Goal: Communication & Community: Participate in discussion

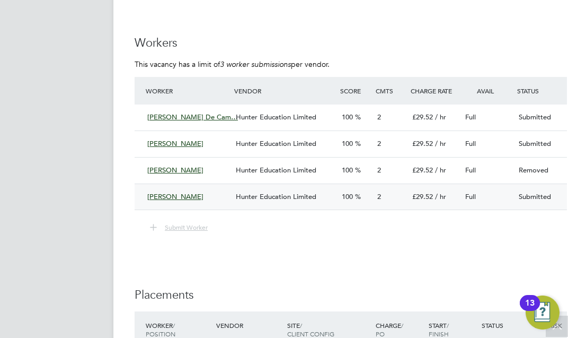
click at [214, 194] on div "[PERSON_NAME]" at bounding box center [187, 196] width 89 height 17
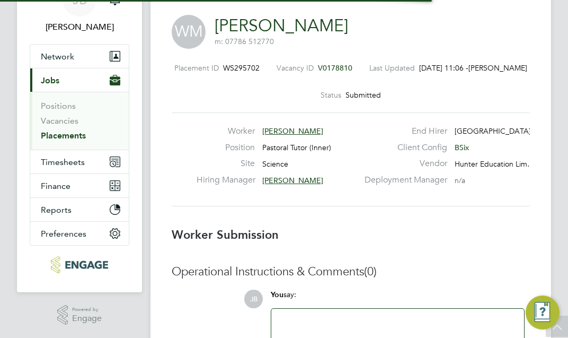
scroll to position [5, 5]
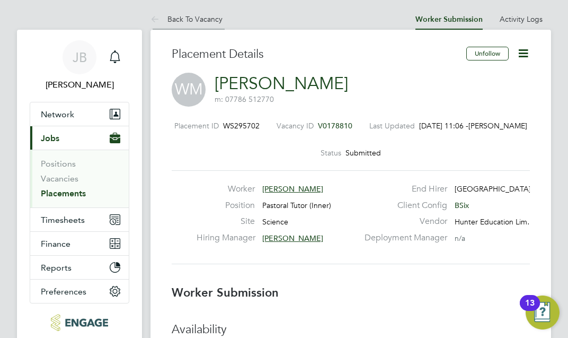
click at [158, 16] on icon at bounding box center [157, 19] width 13 height 13
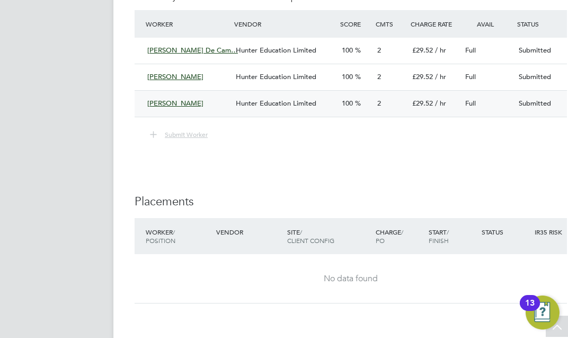
scroll to position [2067, 0]
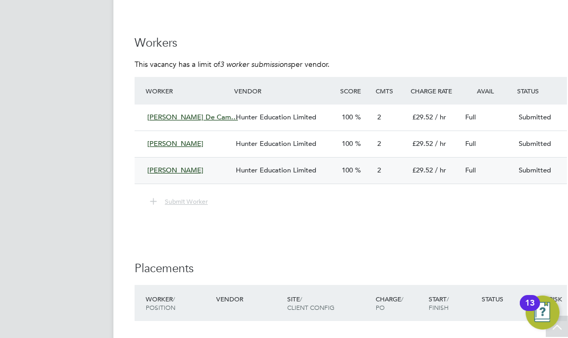
click at [235, 160] on div "Chrystal Kazaana-Kerali Hunter Education Limited 100 2 £29.52 / hr Full Submitt…" at bounding box center [360, 170] width 450 height 26
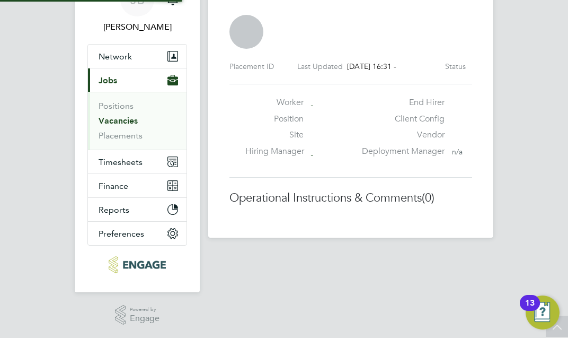
scroll to position [5, 5]
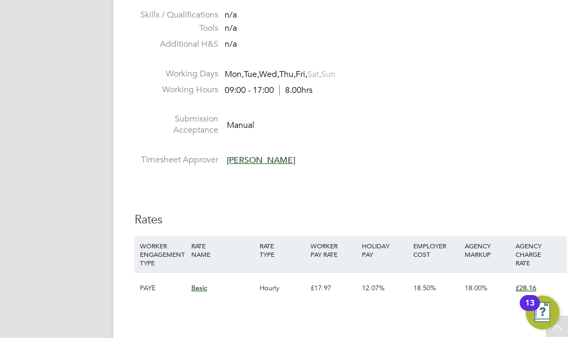
scroll to position [1961, 0]
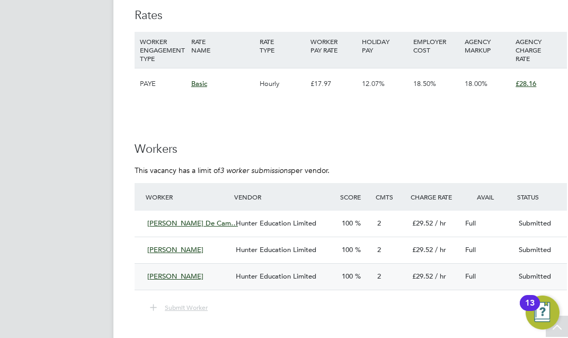
click at [533, 275] on div "Submitted" at bounding box center [541, 276] width 53 height 17
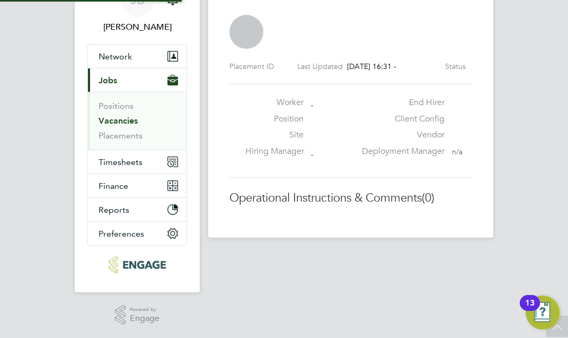
scroll to position [5, 5]
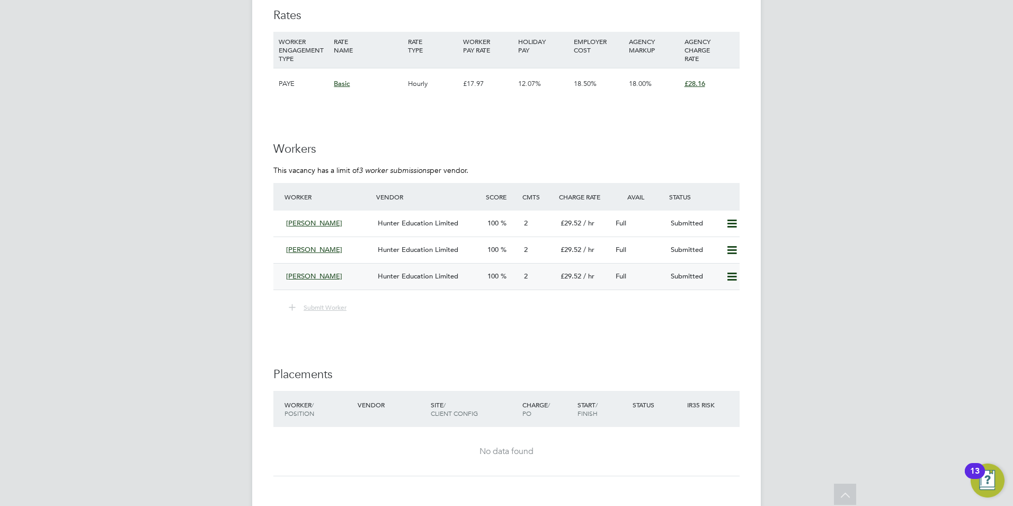
click at [568, 276] on icon at bounding box center [732, 276] width 13 height 8
click at [568, 303] on li "Remove" at bounding box center [716, 298] width 41 height 15
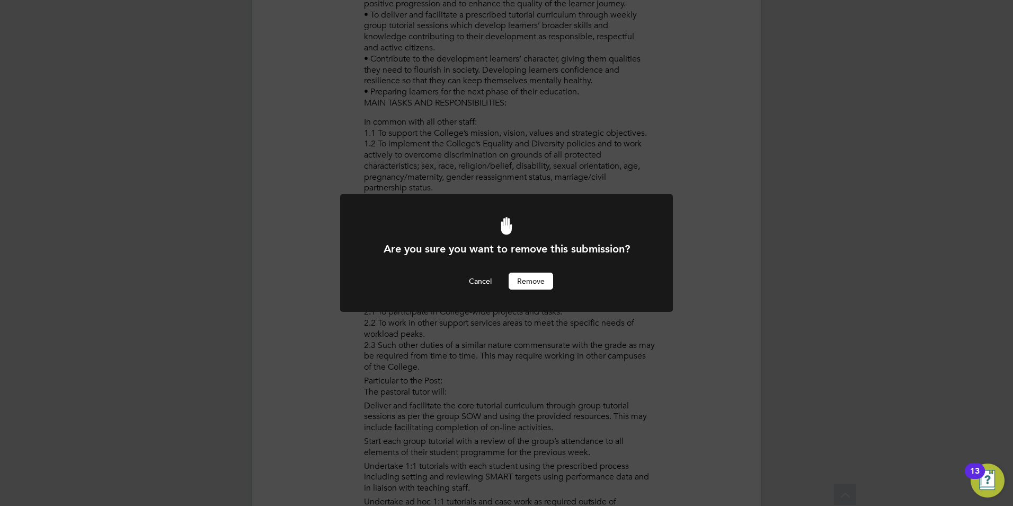
click at [544, 279] on button "Remove" at bounding box center [531, 280] width 45 height 17
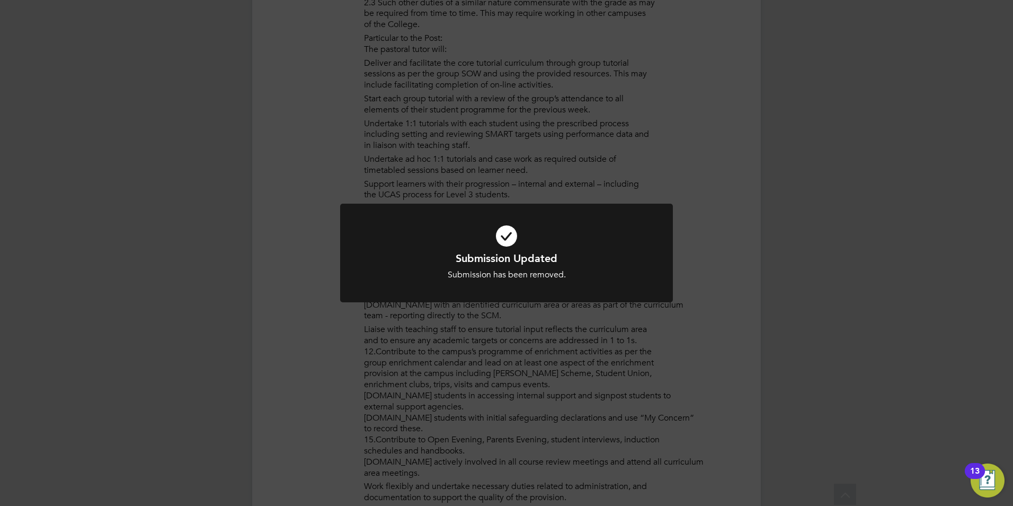
click at [529, 287] on div at bounding box center [506, 253] width 333 height 99
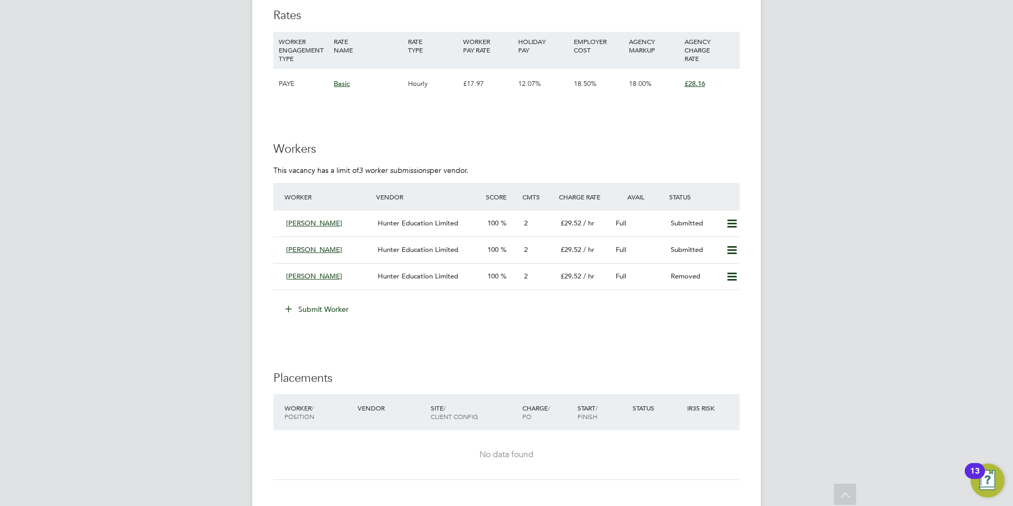
click at [330, 311] on button "Submit Worker" at bounding box center [317, 308] width 79 height 17
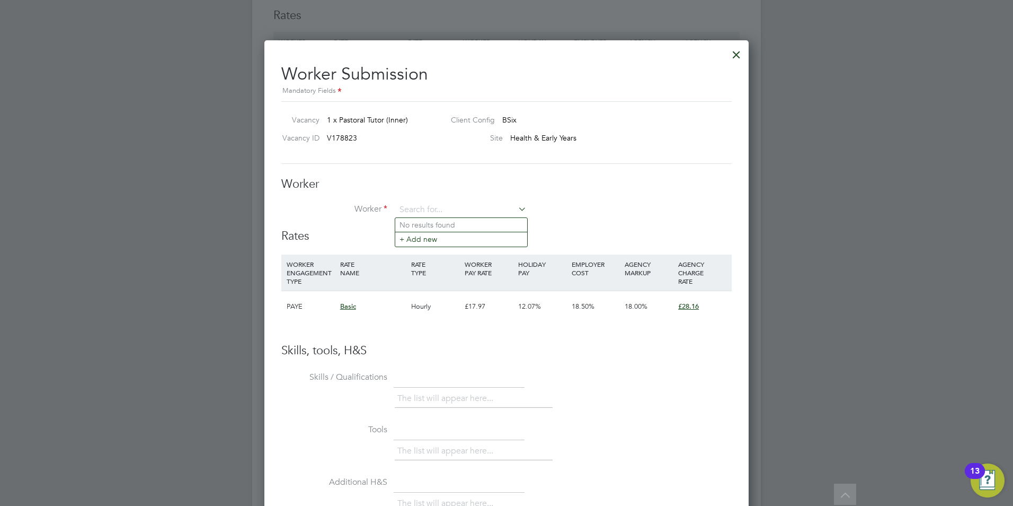
click at [429, 223] on li "No results found" at bounding box center [461, 225] width 132 height 14
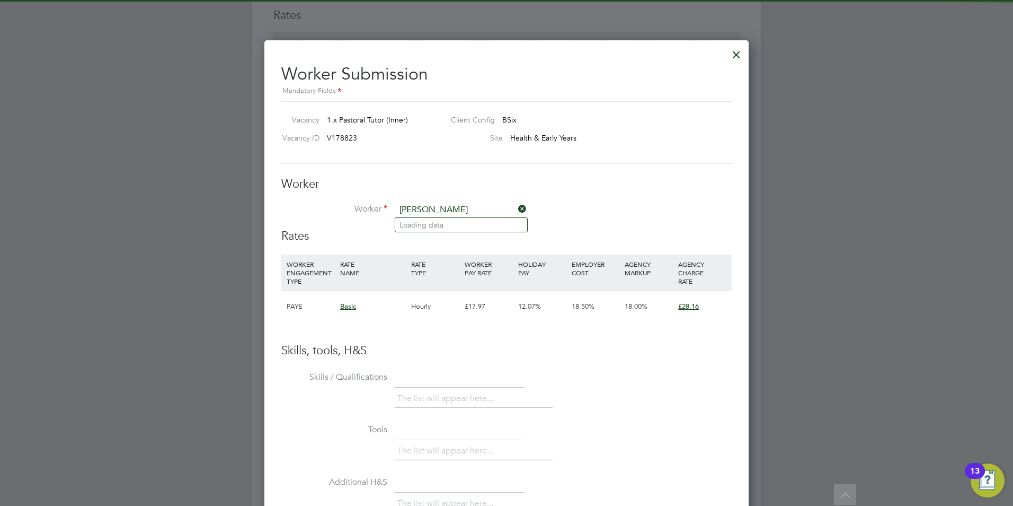
type input "[PERSON_NAME]"
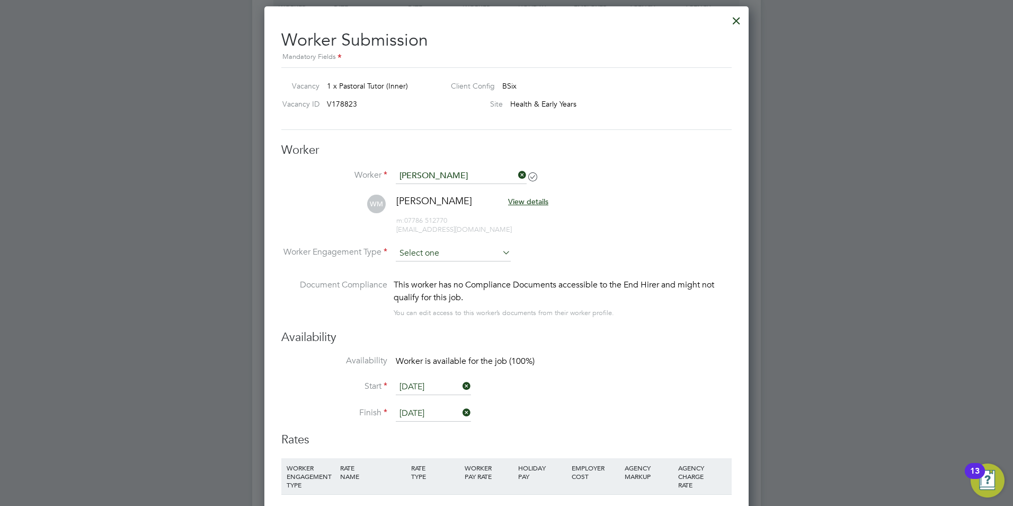
click at [448, 253] on input at bounding box center [453, 253] width 115 height 16
click at [436, 260] on ul "Contract PAYE" at bounding box center [453, 274] width 117 height 29
click at [438, 245] on input at bounding box center [453, 253] width 115 height 16
click at [435, 267] on li "Contract" at bounding box center [453, 268] width 116 height 14
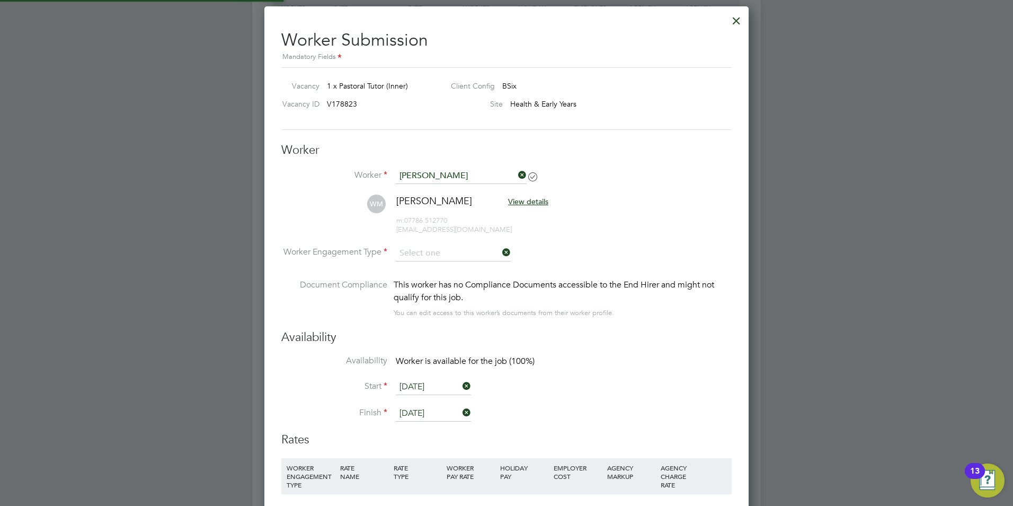
type input "Contract"
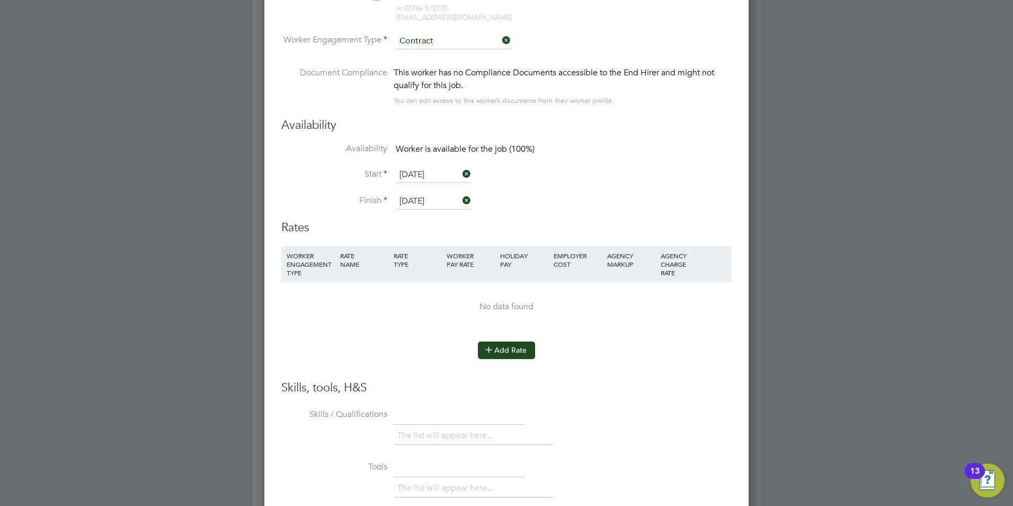
click at [503, 337] on button "Add Rate" at bounding box center [506, 349] width 57 height 17
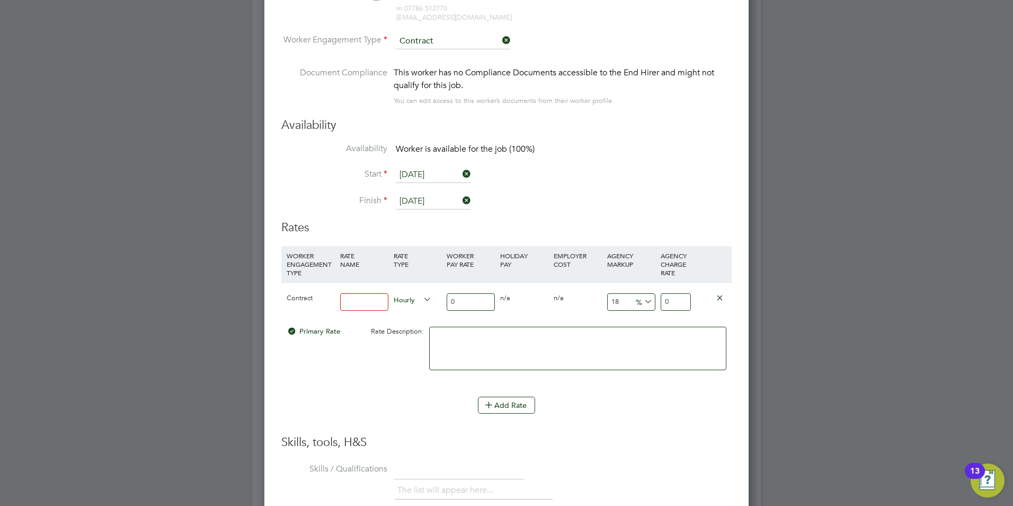
click at [377, 300] on input at bounding box center [364, 301] width 48 height 17
type input "Basic"
click at [473, 300] on input "0" at bounding box center [471, 301] width 48 height 17
type input "2"
type input "2.36"
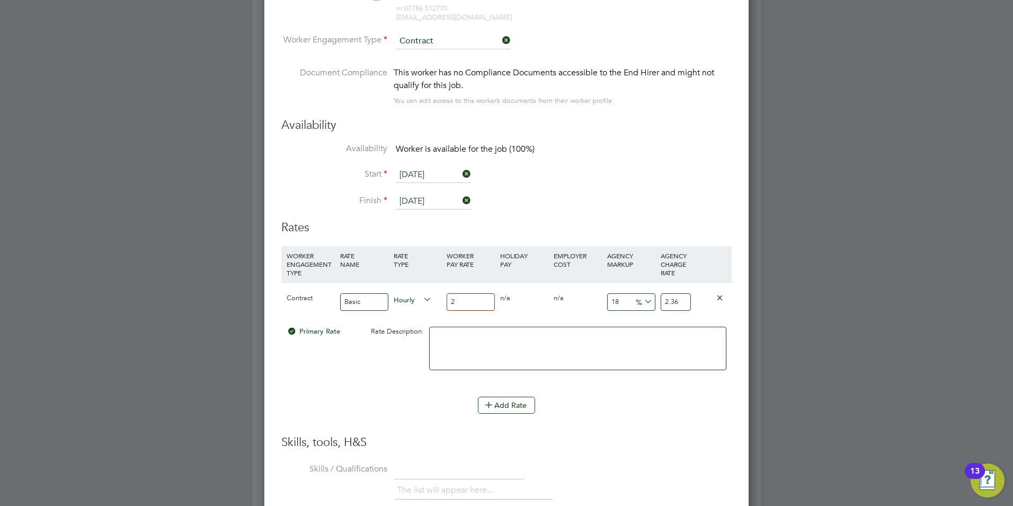
type input "24"
type input "28.32"
type input "24"
click at [568, 302] on span "%" at bounding box center [643, 301] width 22 height 12
click at [568, 303] on input "18" at bounding box center [631, 301] width 48 height 17
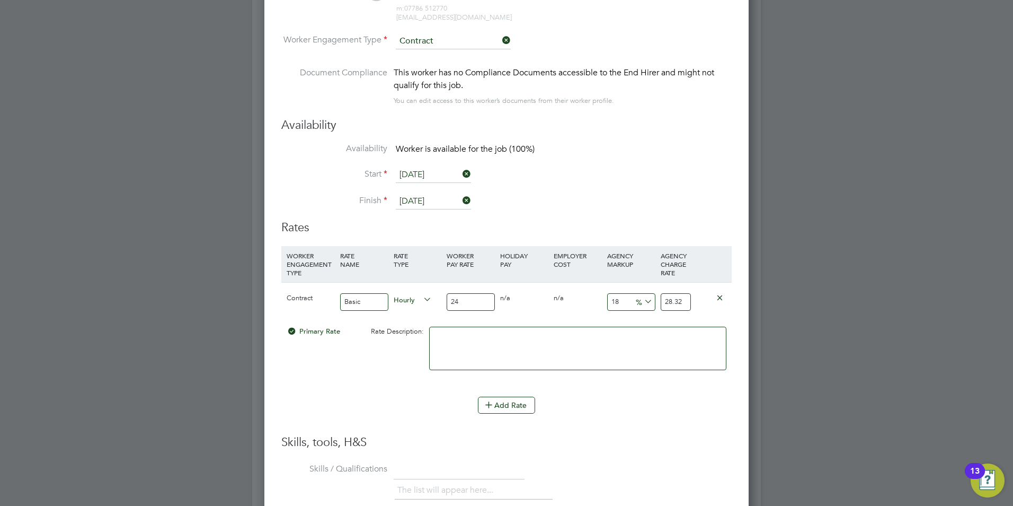
type input "1"
type input "24.24"
type input "2"
type input "24.48"
type input "23"
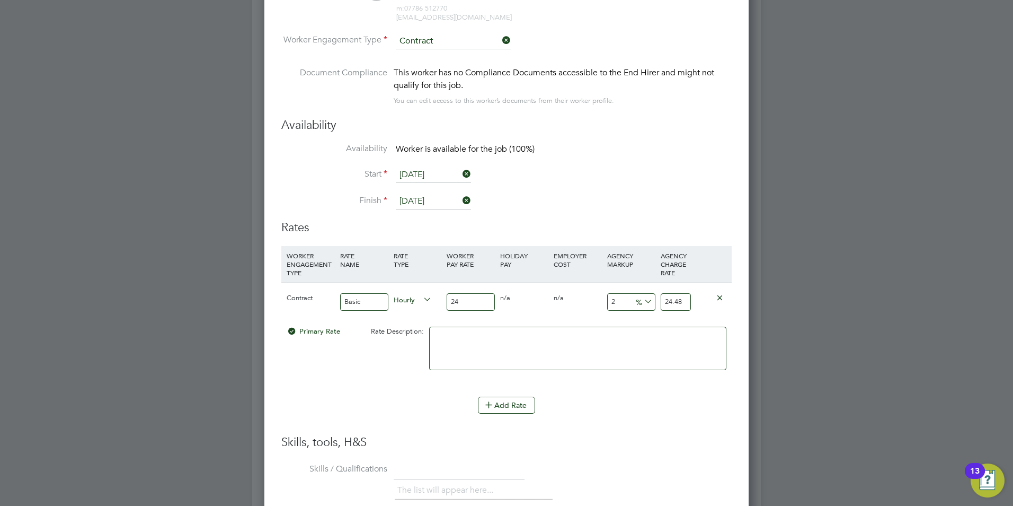
type input "29.52"
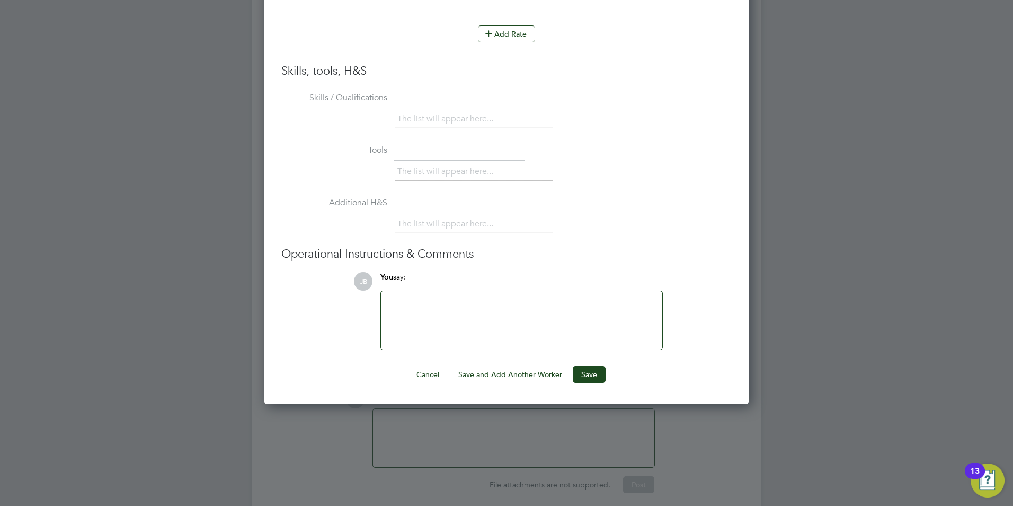
type input "23"
click at [432, 310] on div at bounding box center [521, 320] width 269 height 46
click at [568, 337] on button "Save" at bounding box center [589, 374] width 33 height 17
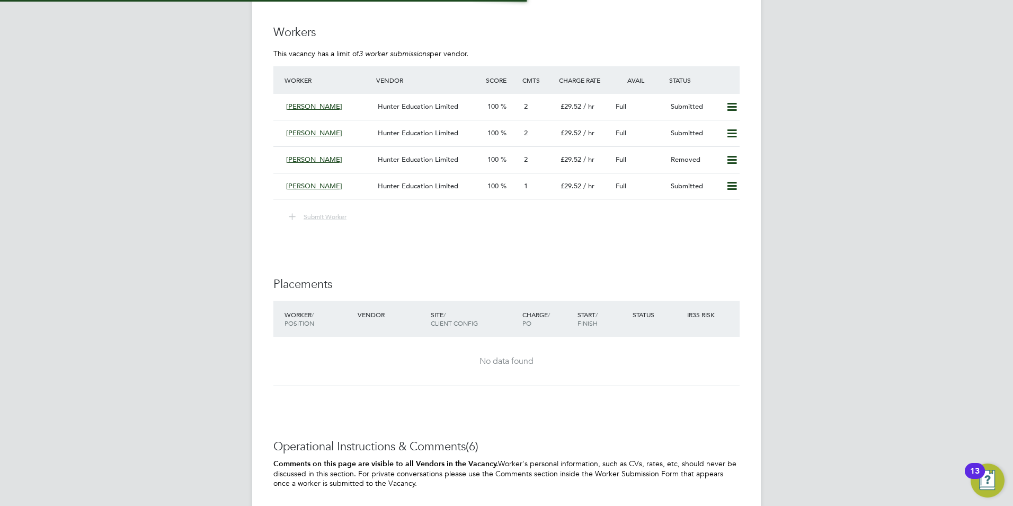
scroll to position [31, 74]
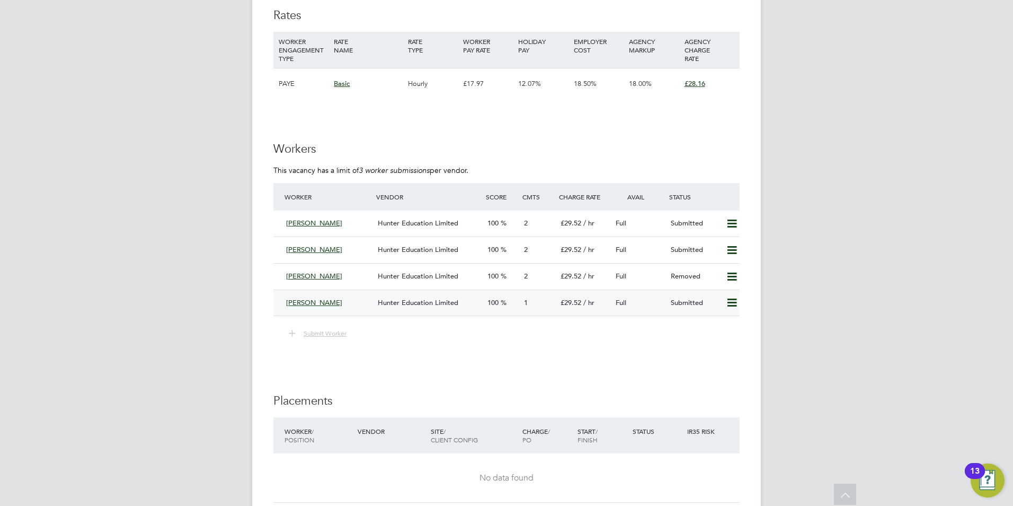
click at [387, 293] on div "William Miles Hunter Education Limited 100 1 £29.52 / hr Full Submitted" at bounding box center [506, 302] width 466 height 26
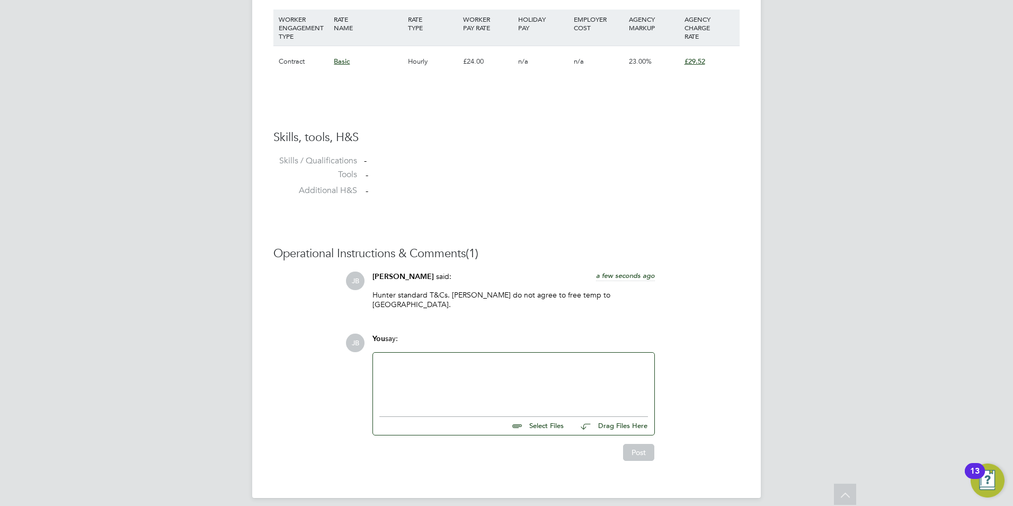
click at [452, 337] on div at bounding box center [513, 382] width 269 height 46
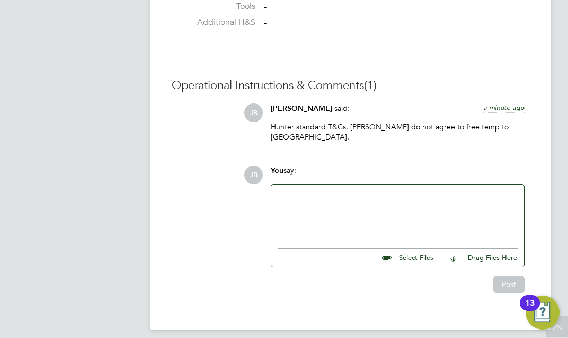
click at [348, 197] on div at bounding box center [398, 214] width 240 height 46
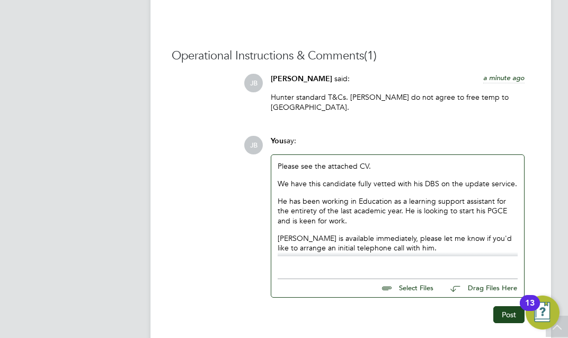
scroll to position [1008, 0]
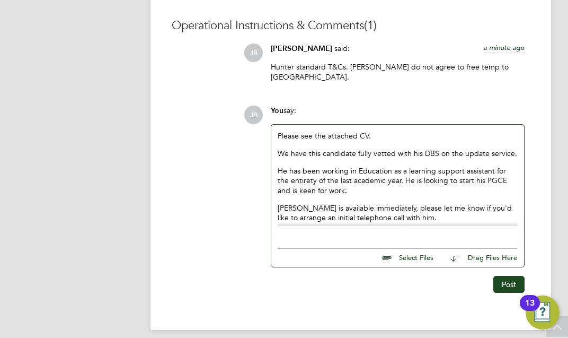
click at [403, 249] on input "file" at bounding box center [438, 256] width 159 height 15
type input "C:\fakepath\WM118020.docx"
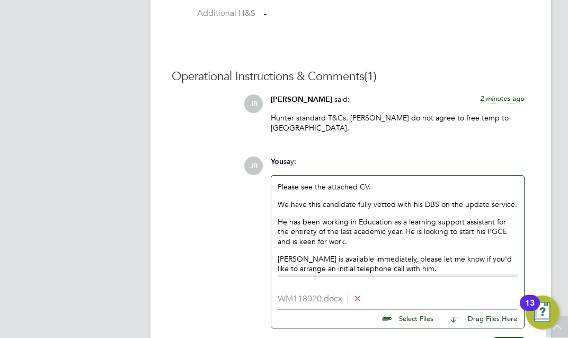
scroll to position [1018, 0]
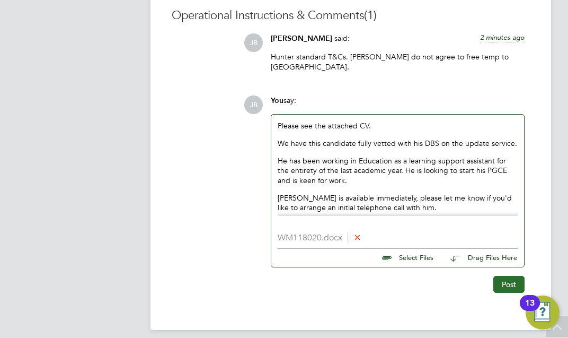
click at [501, 276] on button "Post" at bounding box center [508, 284] width 31 height 17
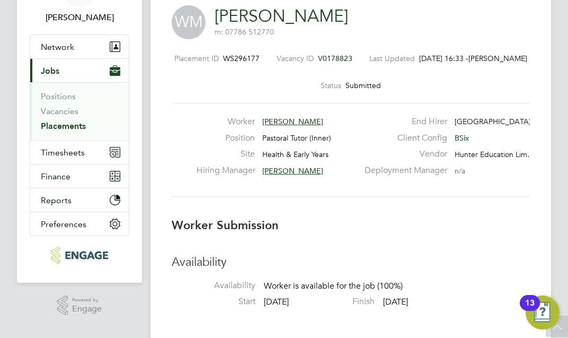
scroll to position [0, 0]
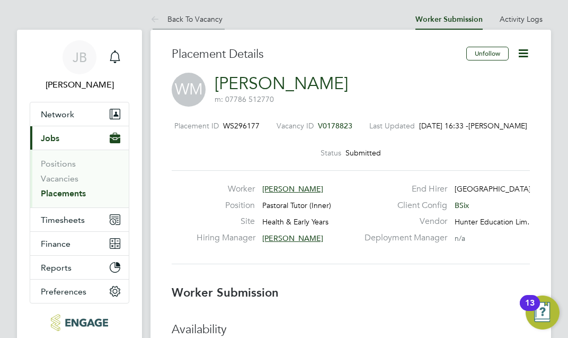
click at [194, 22] on link "Back To Vacancy" at bounding box center [187, 19] width 72 height 10
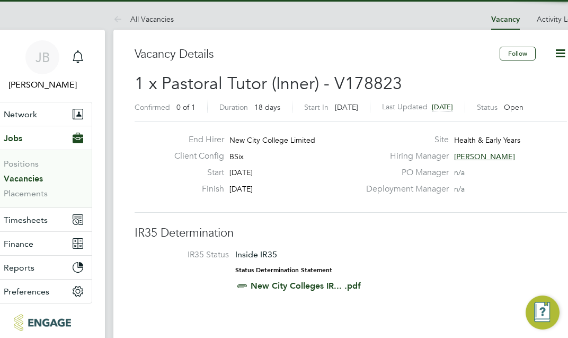
scroll to position [18, 89]
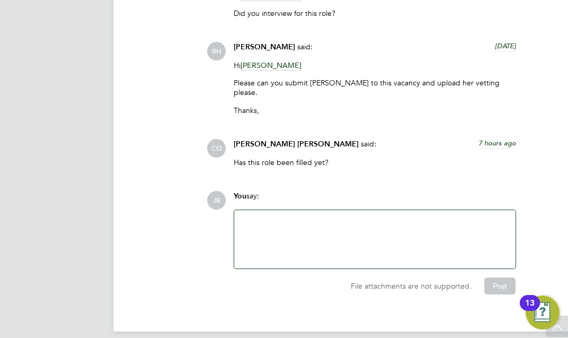
click at [294, 210] on div at bounding box center [374, 239] width 281 height 58
click at [293, 216] on div at bounding box center [375, 239] width 269 height 46
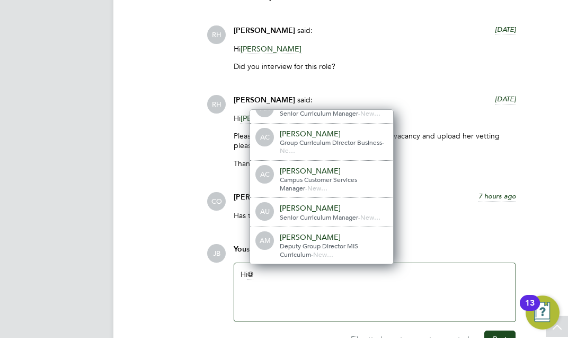
click at [276, 269] on div "Hi" at bounding box center [375, 292] width 269 height 46
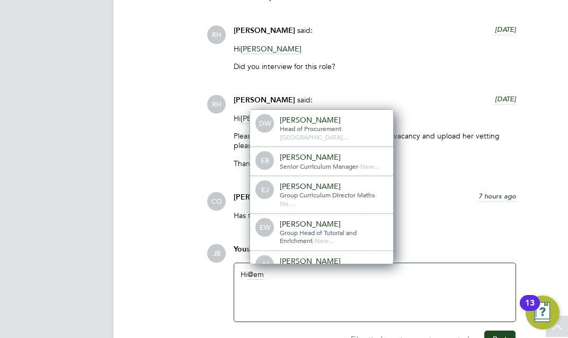
click at [313, 219] on div "[PERSON_NAME]" at bounding box center [333, 224] width 106 height 10
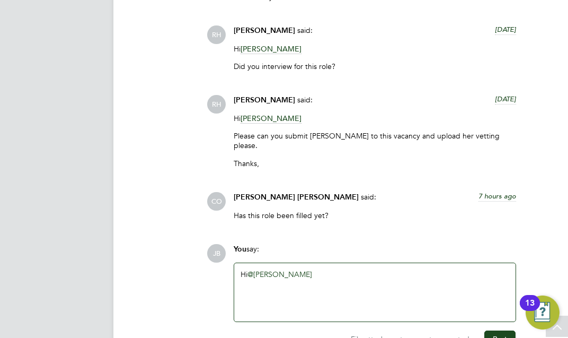
click at [313, 269] on div "Hi @Emma Wood ​" at bounding box center [375, 292] width 269 height 46
click at [490, 330] on button "Post" at bounding box center [499, 338] width 31 height 17
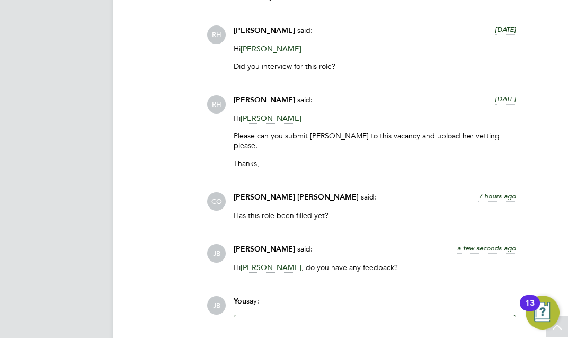
click at [277, 262] on span "[PERSON_NAME]" at bounding box center [271, 267] width 61 height 10
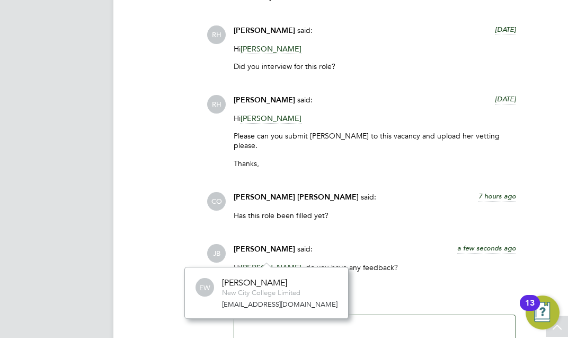
click at [434, 158] on p "Thanks," at bounding box center [375, 163] width 282 height 10
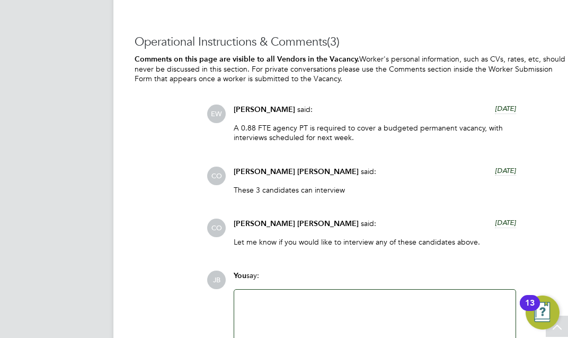
scroll to position [2505, 0]
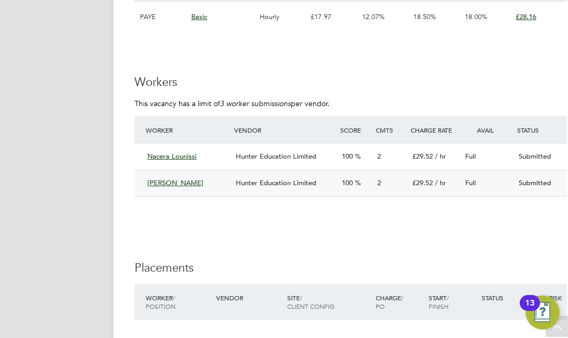
click at [271, 185] on span "Hunter Education Limited" at bounding box center [276, 182] width 81 height 9
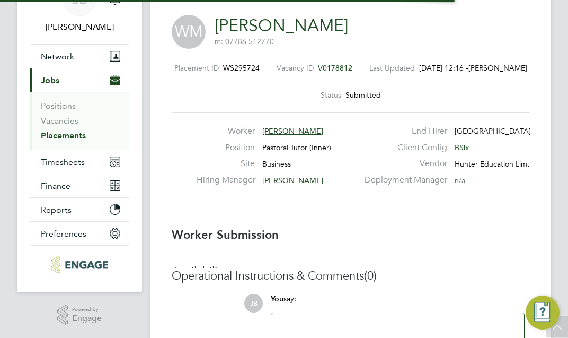
scroll to position [10, 157]
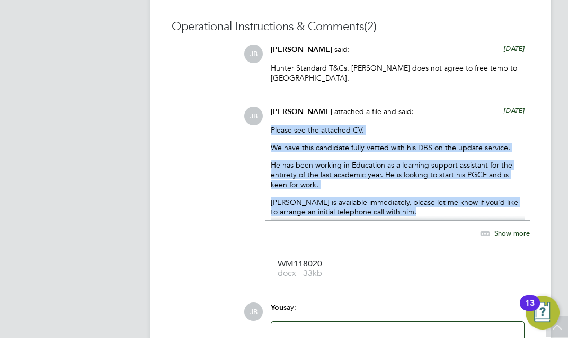
drag, startPoint x: 272, startPoint y: 120, endPoint x: 399, endPoint y: 230, distance: 167.6
click at [399, 230] on div "Jack Baron attached a file and said: 5 days ago Please see the attached CV. We …" at bounding box center [398, 197] width 264 height 180
copy div "Please see the attached CV. We have this candidate fully vetted with his DBS on…"
